Goal: Information Seeking & Learning: Learn about a topic

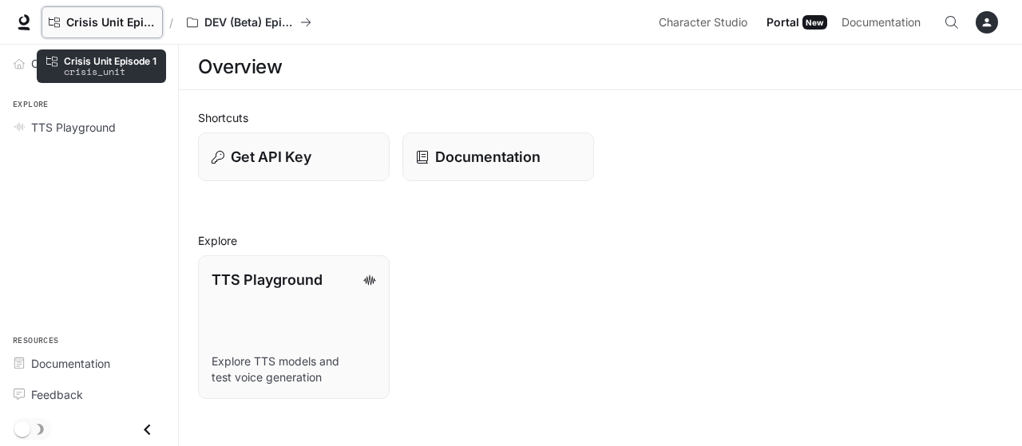
click at [120, 18] on span "Crisis Unit Episode 1" at bounding box center [110, 23] width 89 height 14
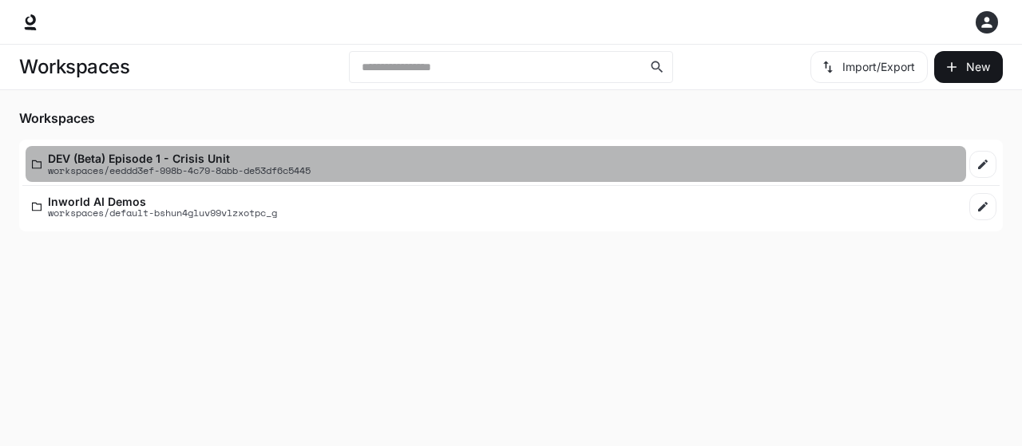
click at [182, 158] on p "DEV (Beta) Episode 1 - Crisis Unit" at bounding box center [179, 158] width 263 height 12
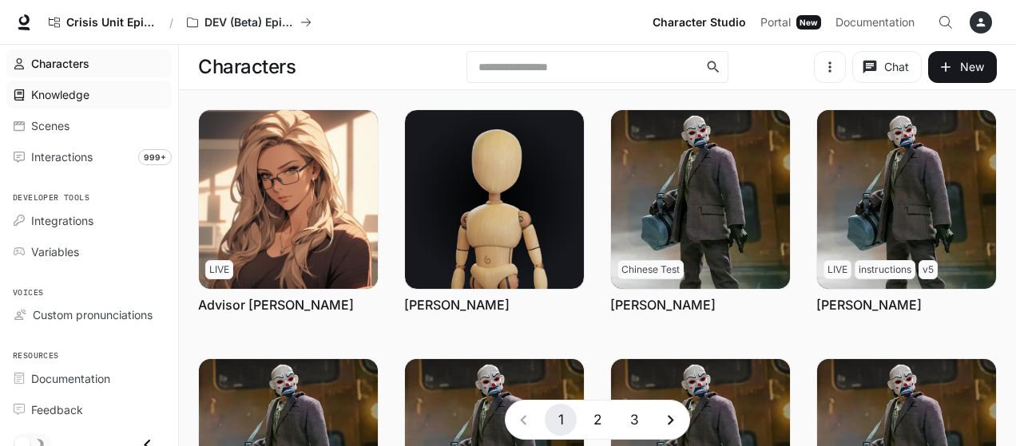
click at [67, 97] on span "Knowledge" at bounding box center [60, 94] width 58 height 17
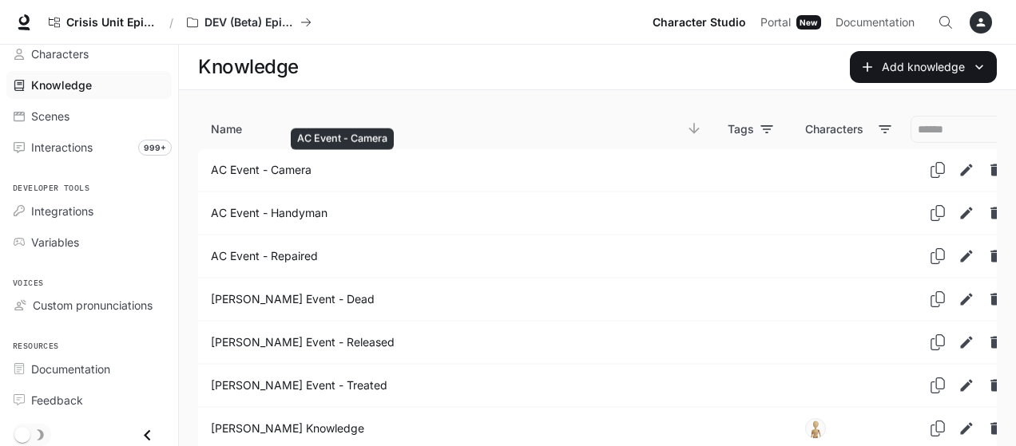
click at [295, 172] on p "AC Event - Camera" at bounding box center [450, 170] width 478 height 16
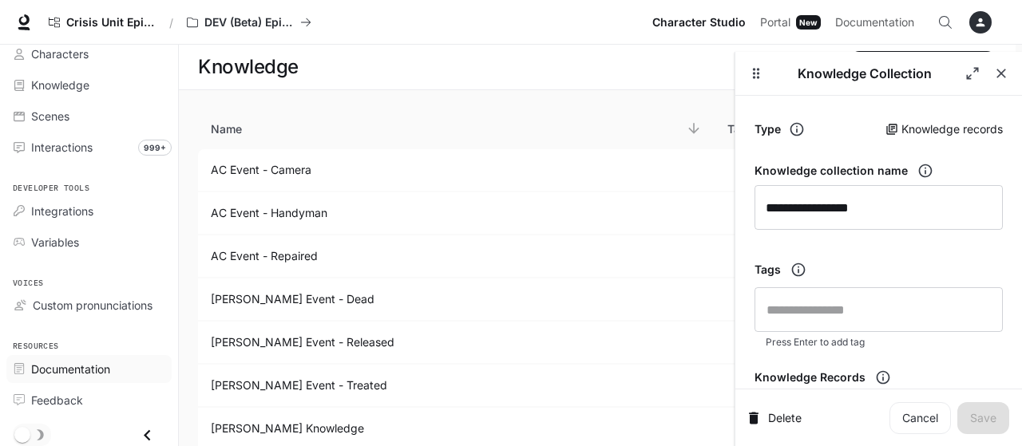
click at [57, 368] on span "Documentation" at bounding box center [70, 369] width 79 height 17
